Goal: Navigation & Orientation: Find specific page/section

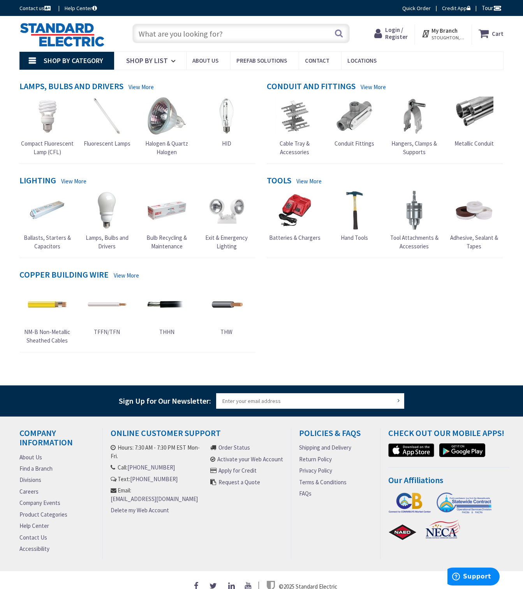
click at [475, 107] on img at bounding box center [473, 116] width 39 height 39
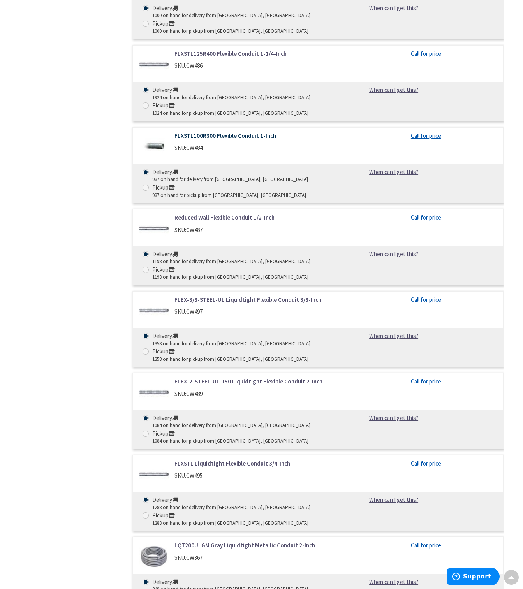
scroll to position [6071, 0]
